Goal: Task Accomplishment & Management: Use online tool/utility

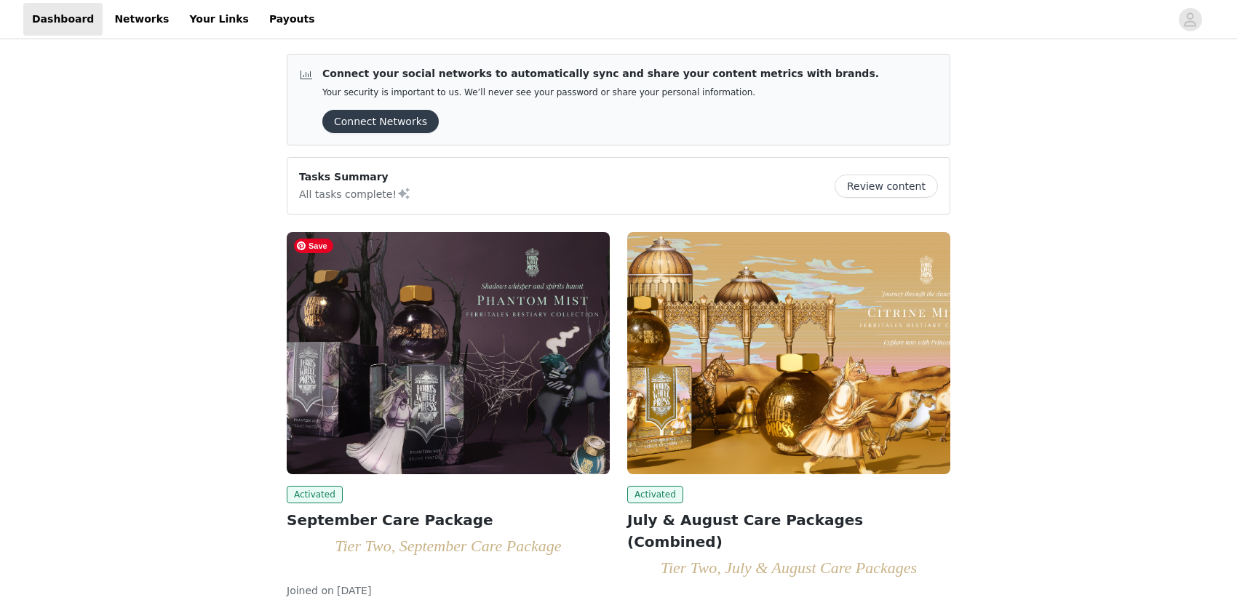
click at [498, 322] on img at bounding box center [448, 353] width 323 height 242
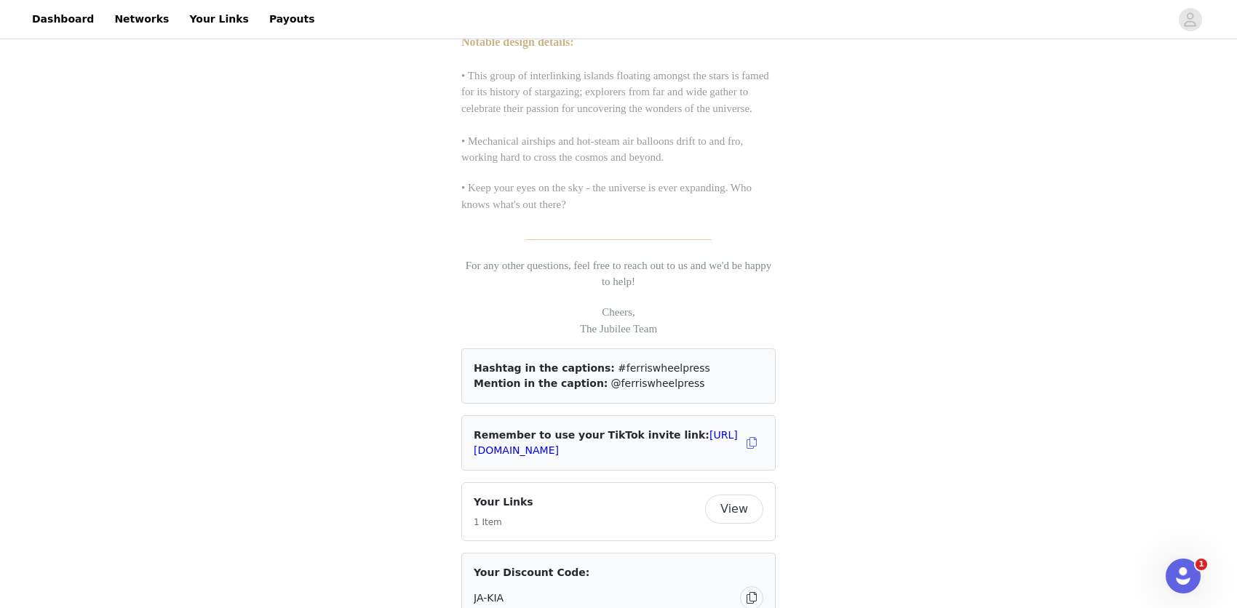
scroll to position [2061, 0]
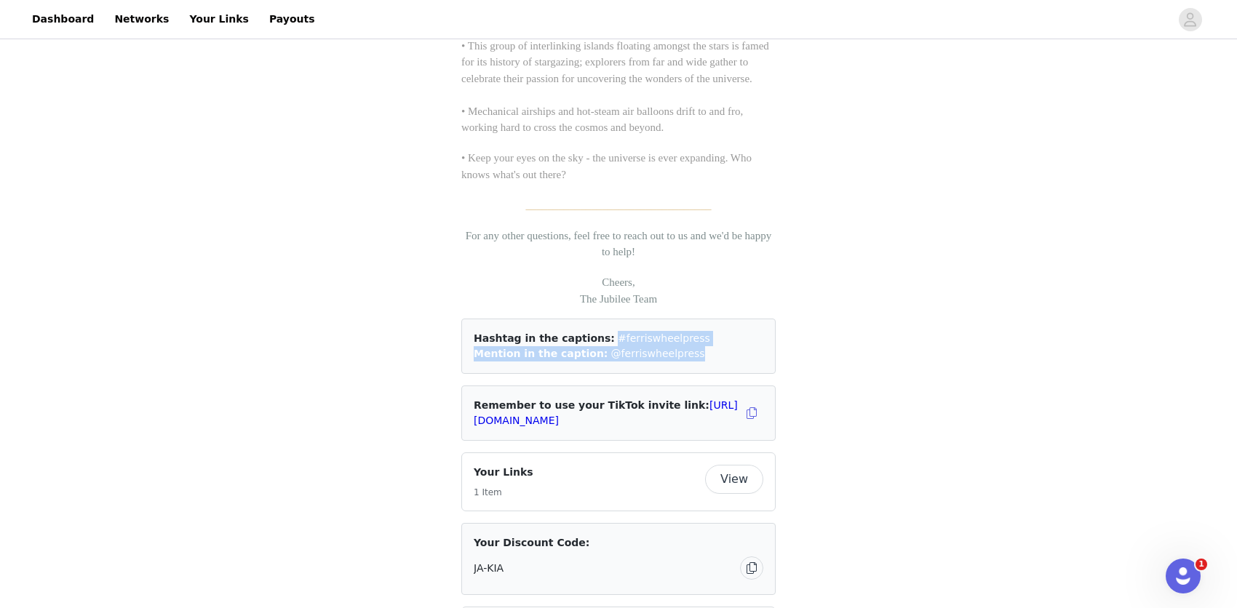
drag, startPoint x: 691, startPoint y: 338, endPoint x: 589, endPoint y: 324, distance: 103.5
click at [589, 324] on div "Hashtag in the captions: #ferriswheelpress Mention in the caption: @ferriswheel…" at bounding box center [618, 346] width 314 height 55
copy div "#ferriswheelpress Mention in the caption: @ferriswheelpress"
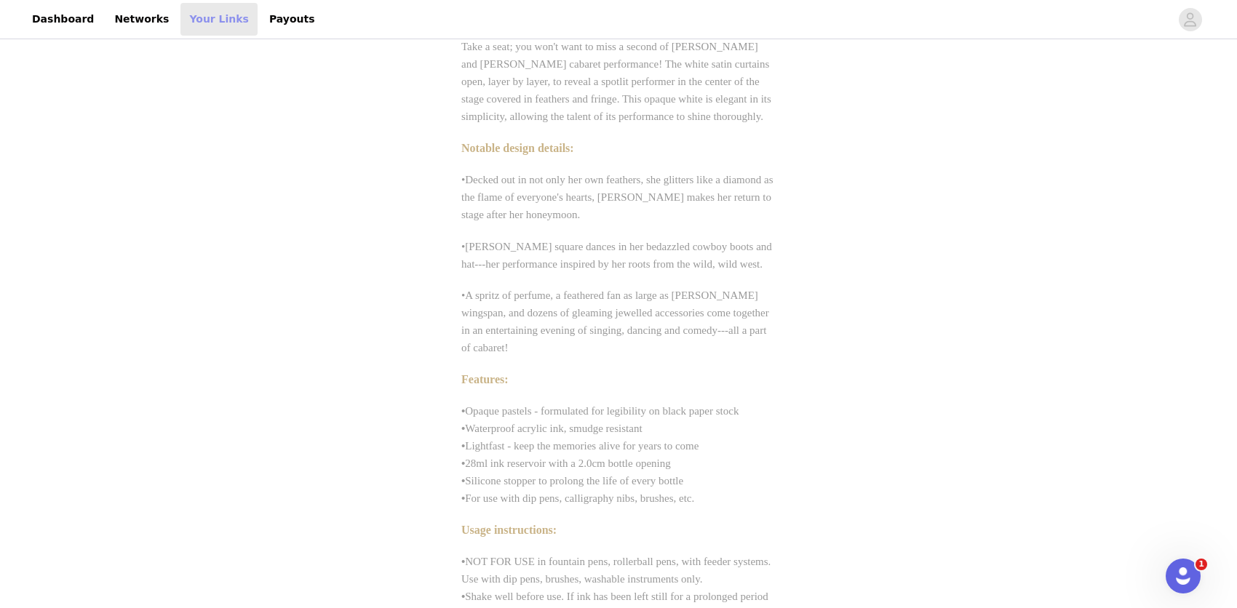
click at [215, 13] on link "Your Links" at bounding box center [218, 19] width 77 height 33
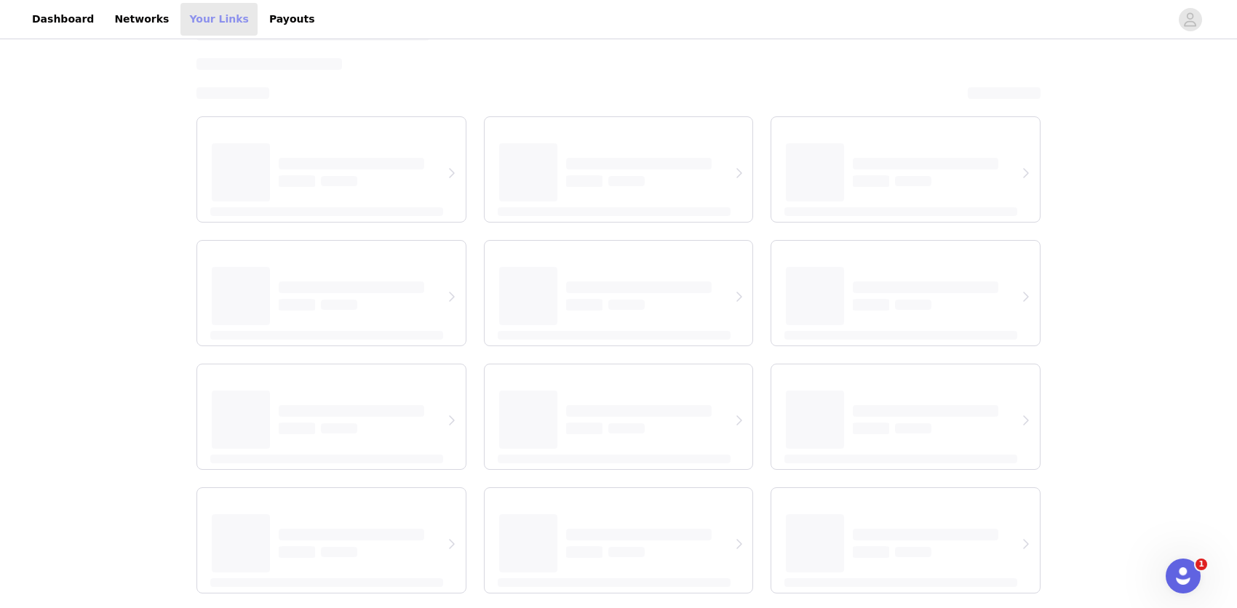
scroll to position [26, 0]
select select "12"
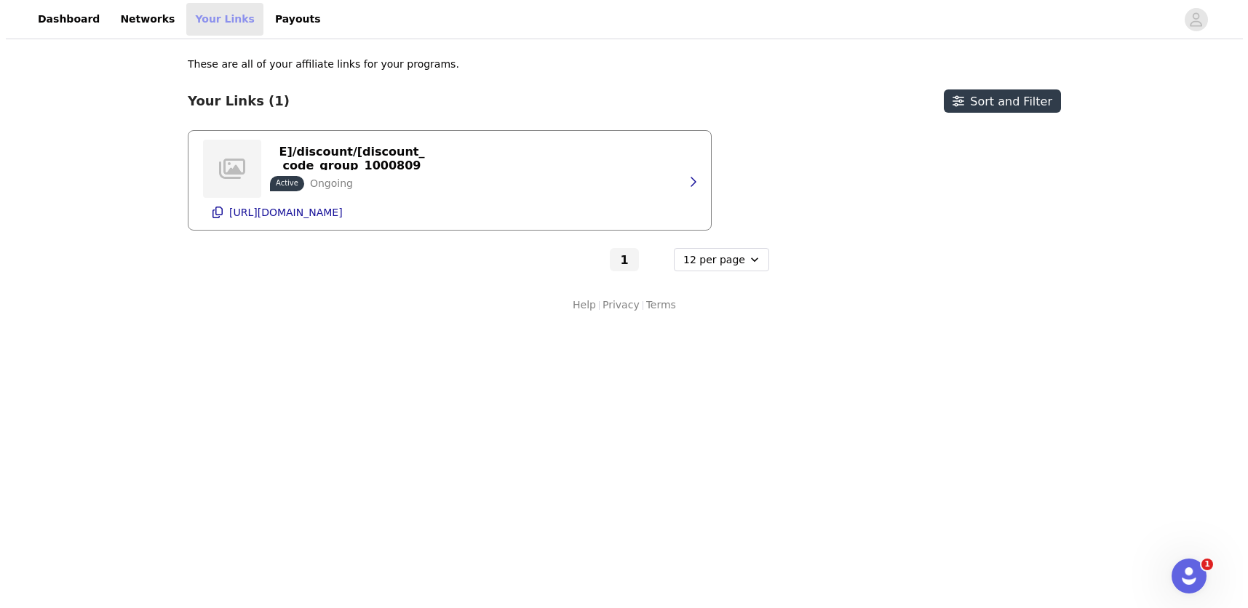
scroll to position [0, 0]
click at [410, 215] on button "[URL][DOMAIN_NAME]" at bounding box center [449, 212] width 493 height 23
